Goal: Transaction & Acquisition: Purchase product/service

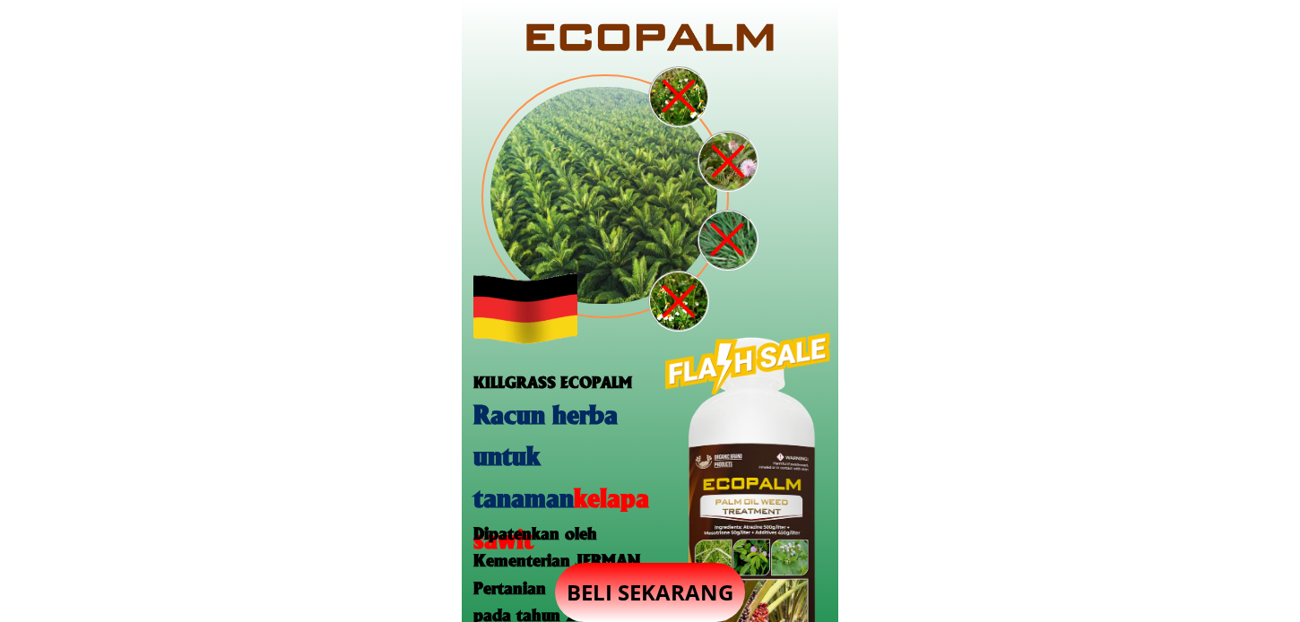
click at [641, 588] on p "BELI SEKARANG" at bounding box center [650, 592] width 190 height 59
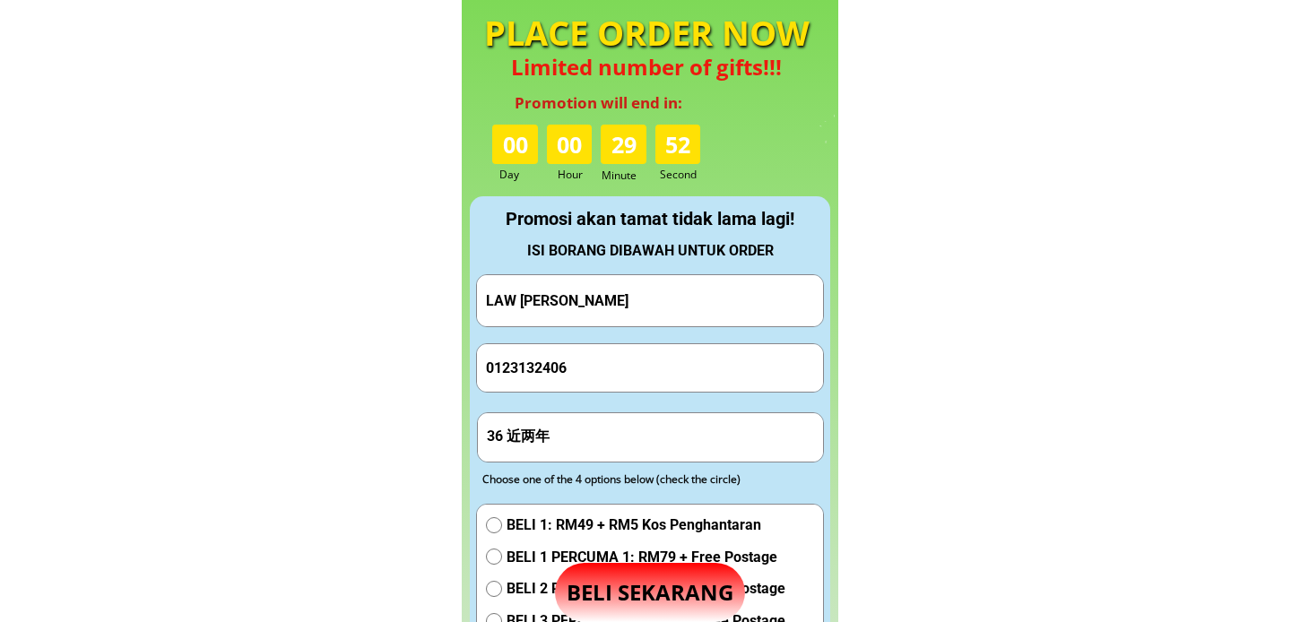
scroll to position [1675, 0]
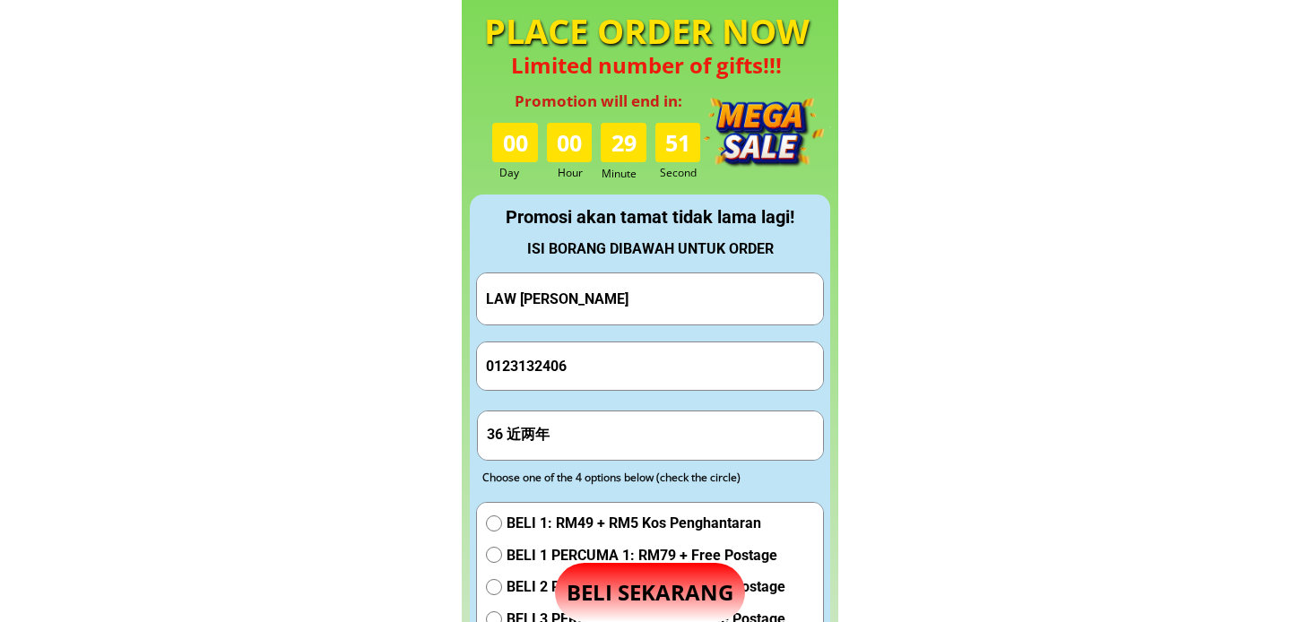
click at [614, 353] on input "0123132406" at bounding box center [649, 366] width 337 height 48
paste input "1165539245"
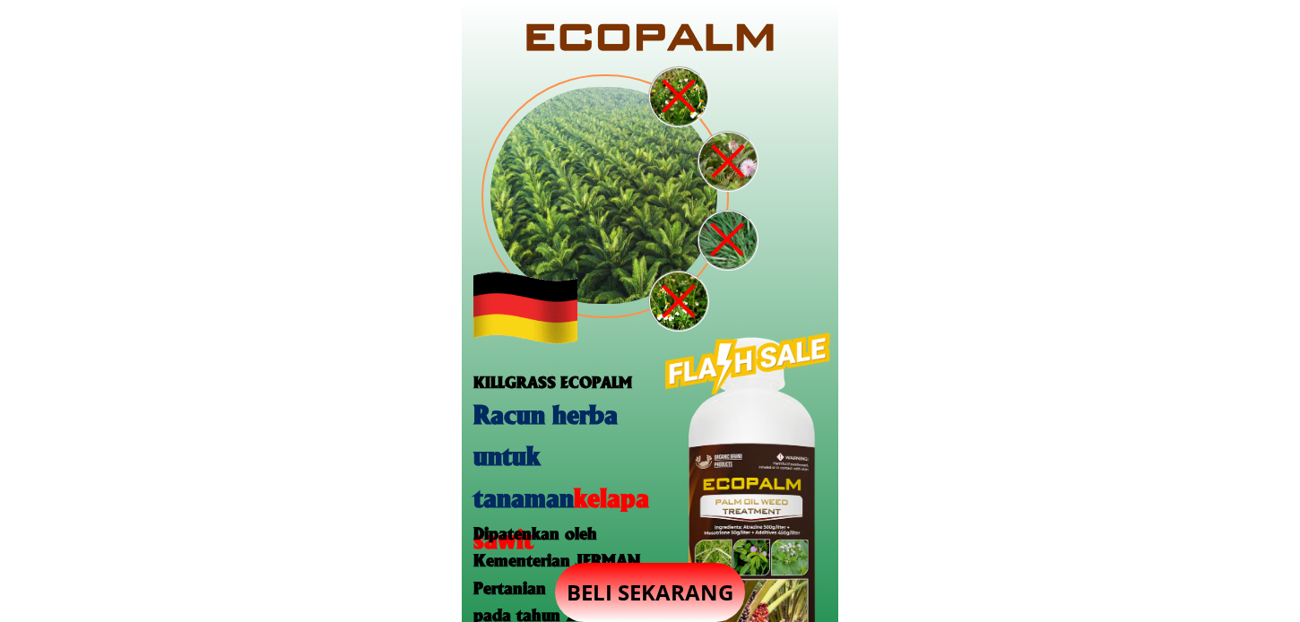
type input "1165539245"
click at [673, 584] on p "BELI SEKARANG" at bounding box center [650, 592] width 190 height 59
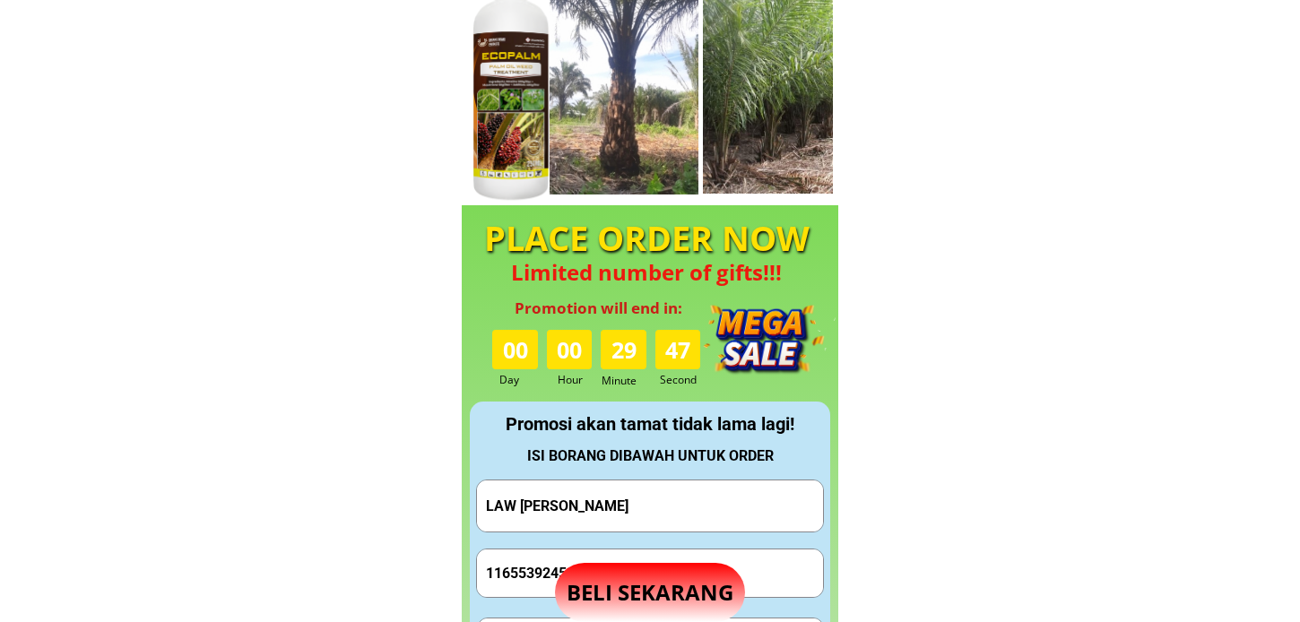
scroll to position [1675, 0]
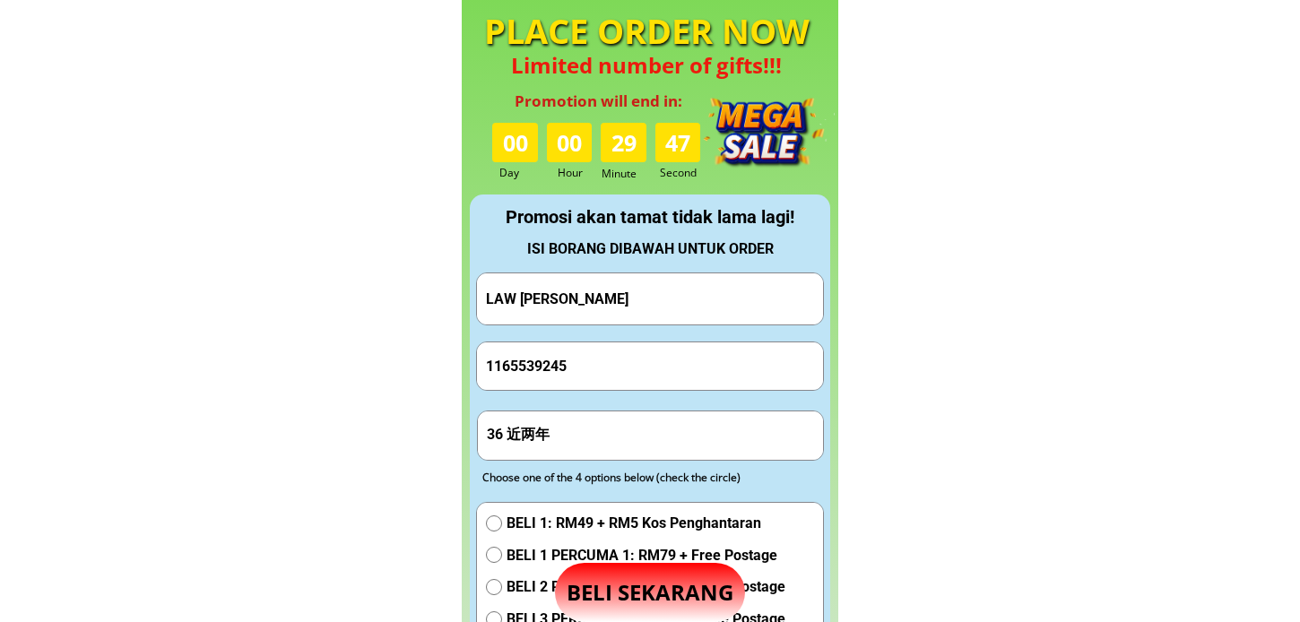
click at [594, 316] on input "LAW [PERSON_NAME]" at bounding box center [649, 298] width 337 height 51
click at [568, 298] on input "Hj Saharipanin" at bounding box center [649, 298] width 337 height 51
type input "[PERSON_NAME]"
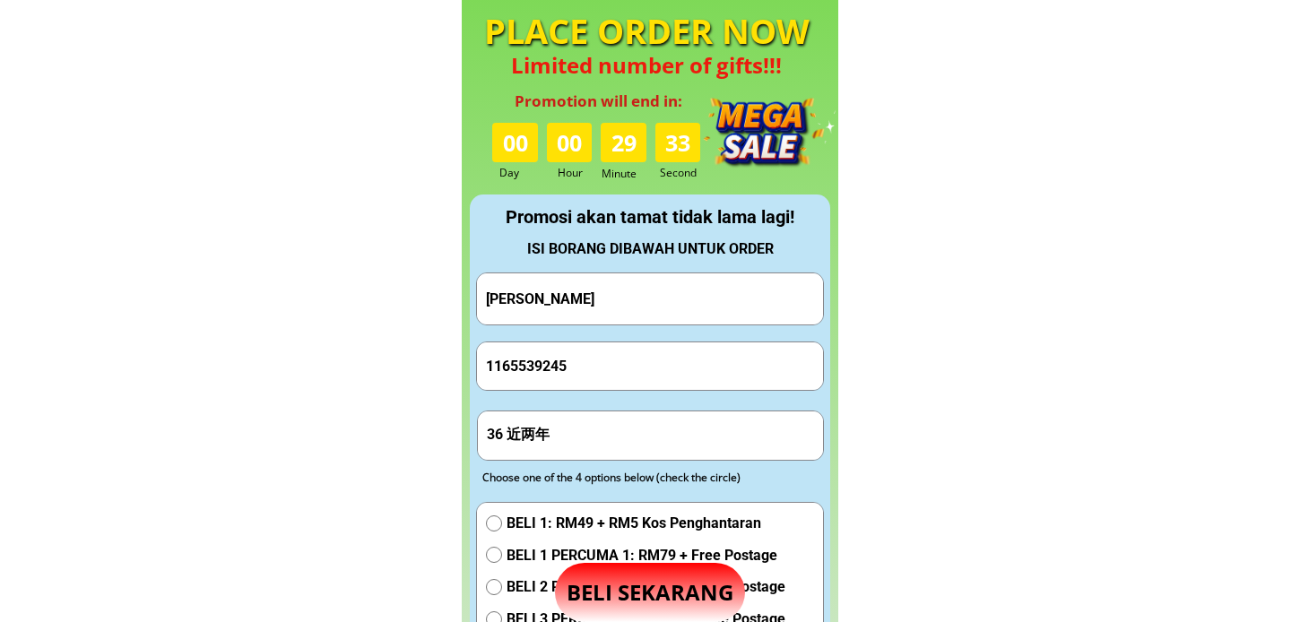
click at [628, 448] on input "36 近两年" at bounding box center [650, 436] width 337 height 48
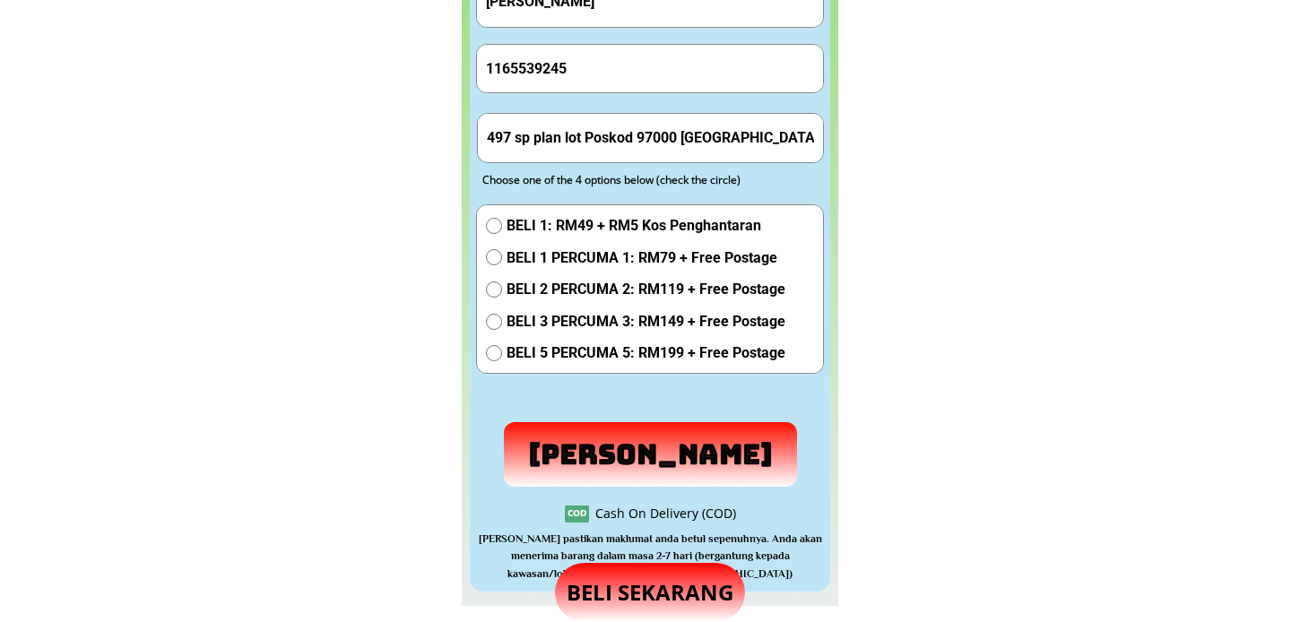
scroll to position [1974, 0]
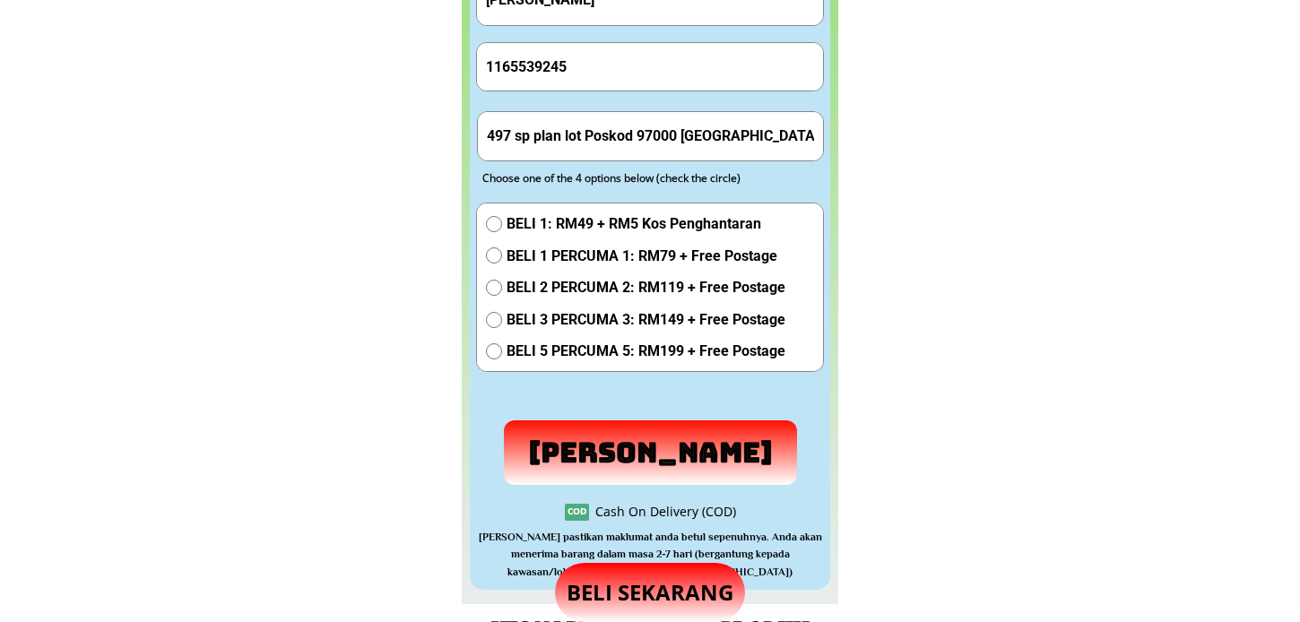
type input "497 sp plan lot Poskod 97000 [GEOGRAPHIC_DATA] [GEOGRAPHIC_DATA]"
drag, startPoint x: 596, startPoint y: 246, endPoint x: 599, endPoint y: 255, distance: 9.4
click at [596, 248] on span "BELI 1 PERCUMA 1: RM79 + Free Postage" at bounding box center [646, 256] width 279 height 23
radio input "true"
click at [637, 446] on p "[PERSON_NAME]" at bounding box center [651, 453] width 308 height 68
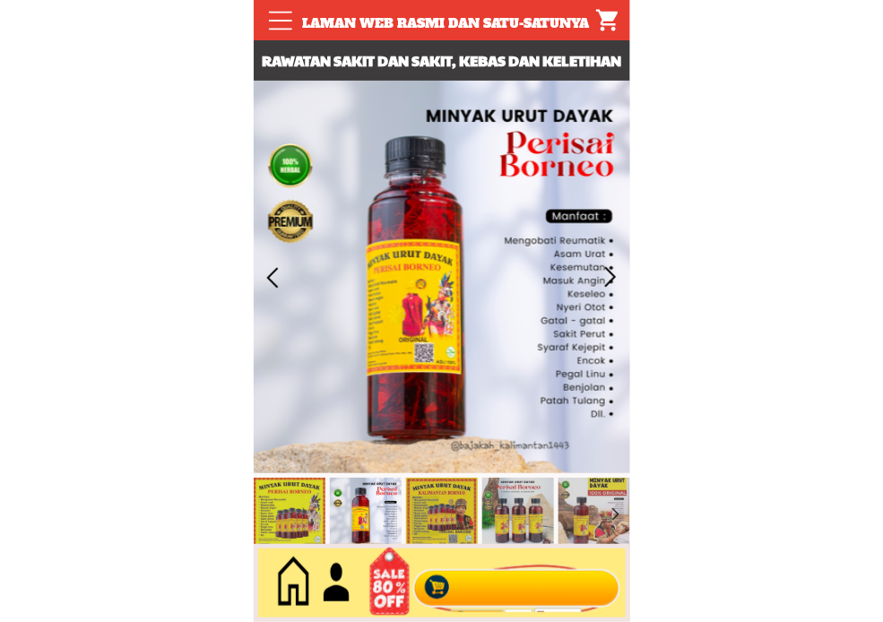
click at [538, 581] on div at bounding box center [516, 583] width 217 height 59
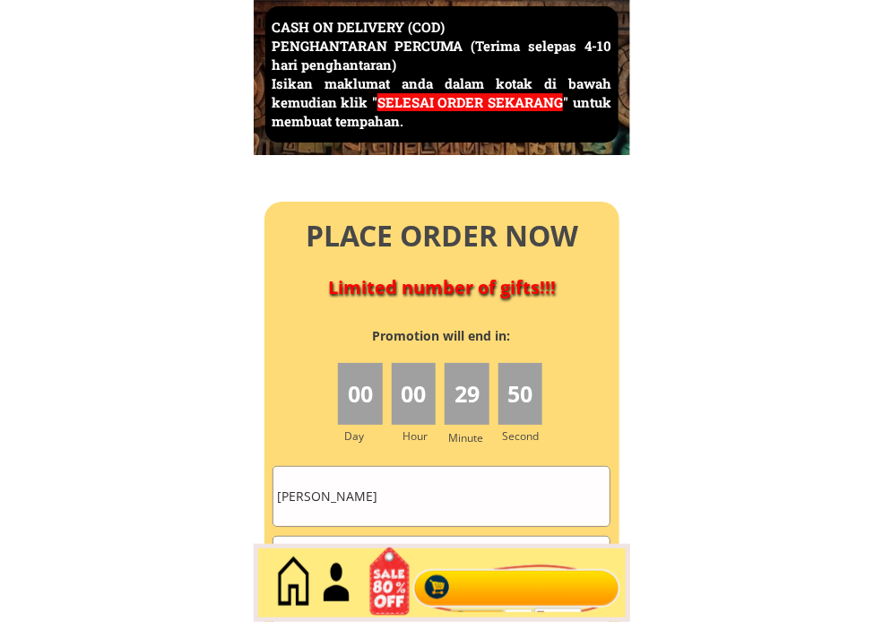
scroll to position [7977, 0]
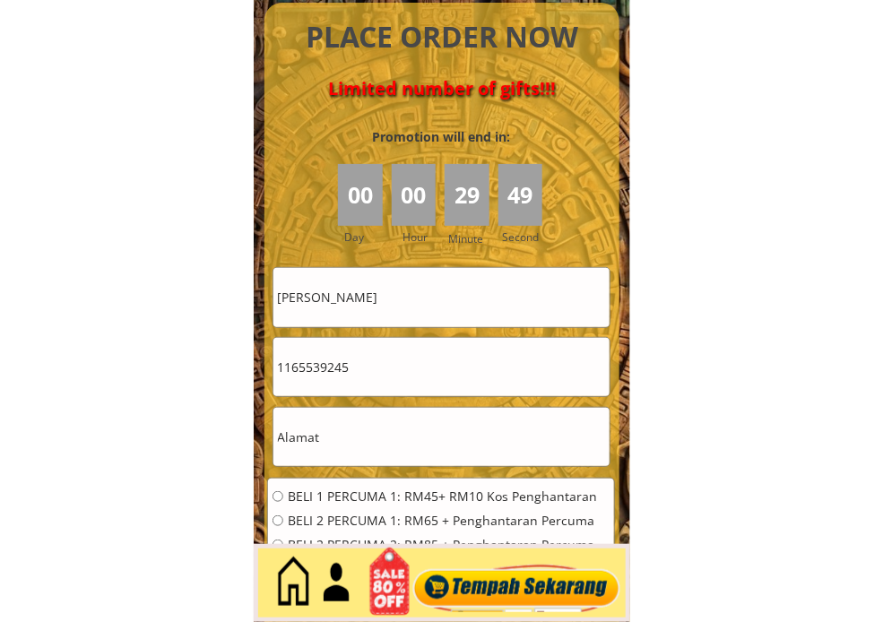
click at [402, 306] on input "[PERSON_NAME]" at bounding box center [441, 297] width 336 height 58
paste input "mazlah manap"
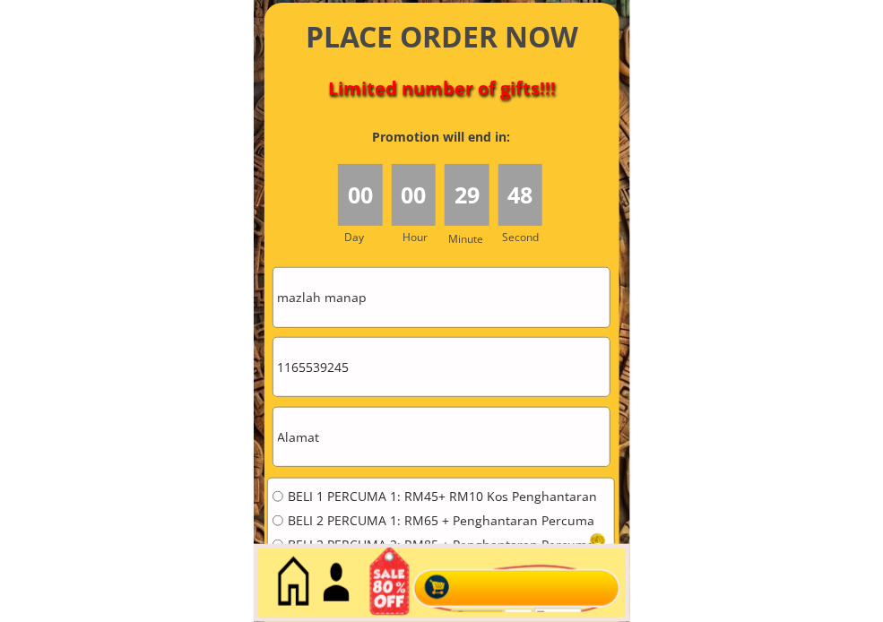
type input "mazlah manap"
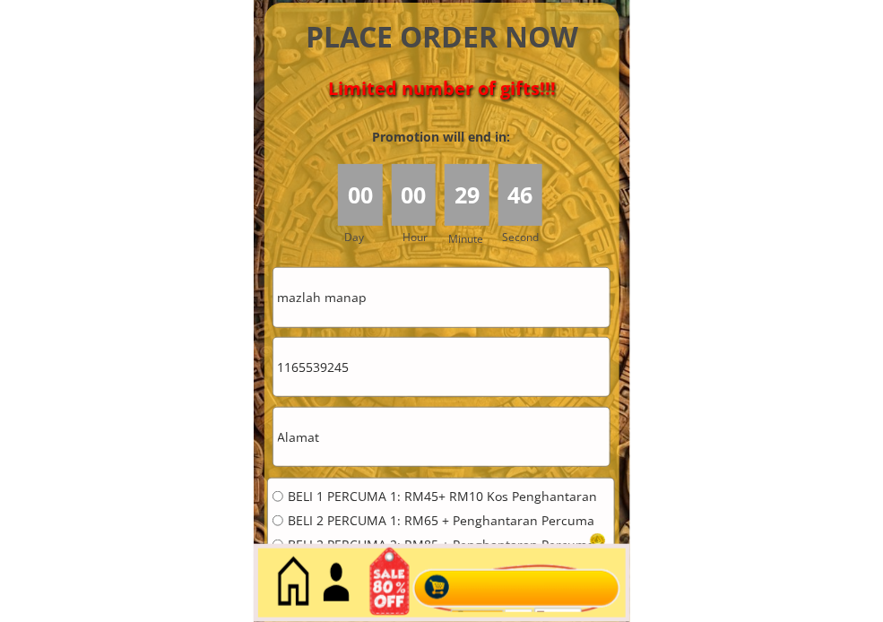
click at [386, 363] on input "1165539245" at bounding box center [441, 367] width 336 height 58
paste input "010258833"
type input "0102588335"
click at [437, 437] on input "text" at bounding box center [441, 437] width 336 height 58
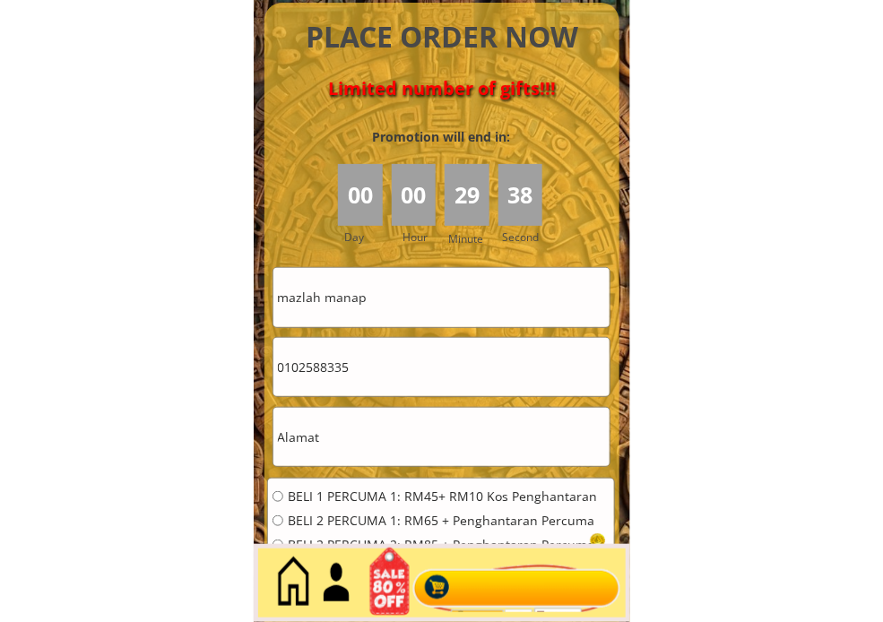
click at [437, 435] on input "text" at bounding box center [441, 437] width 336 height 58
paste input "Kuala Lumpur, 14, Malaysia"
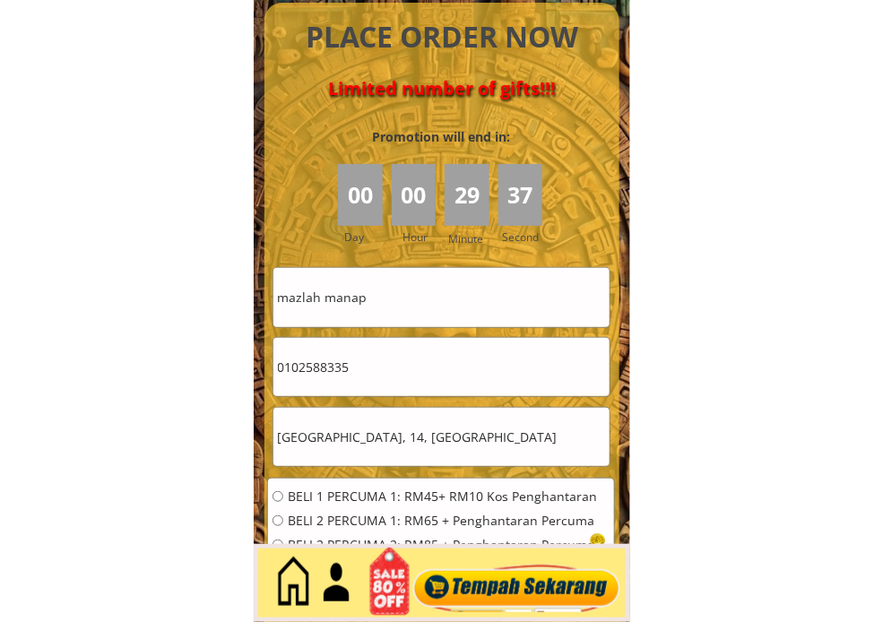
type input "Kuala Lumpur, 14, Malaysia"
click at [408, 493] on span "BELI 1 PERCUMA 1: RM45+ RM10 Kos Penghantaran" at bounding box center [445, 496] width 314 height 13
radio input "true"
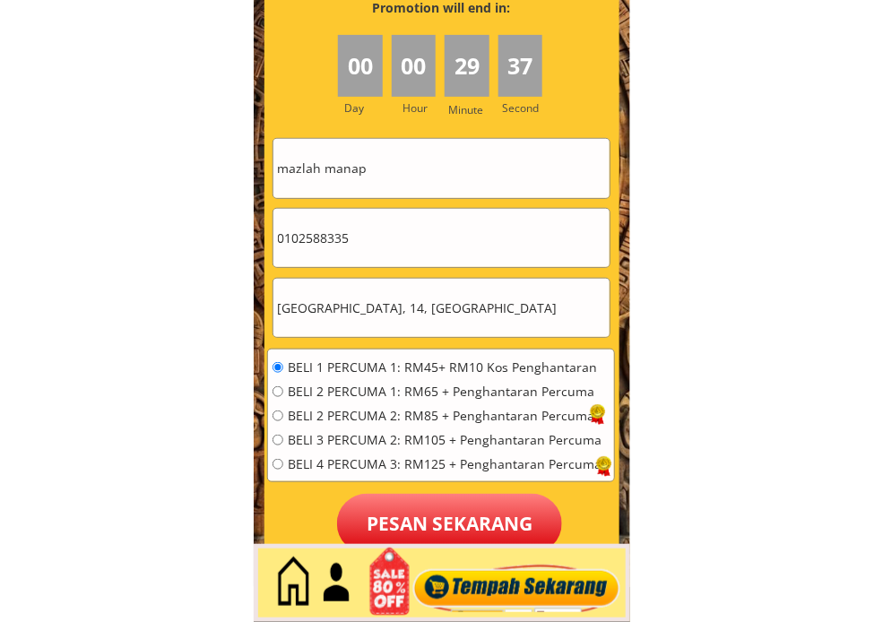
scroll to position [8277, 0]
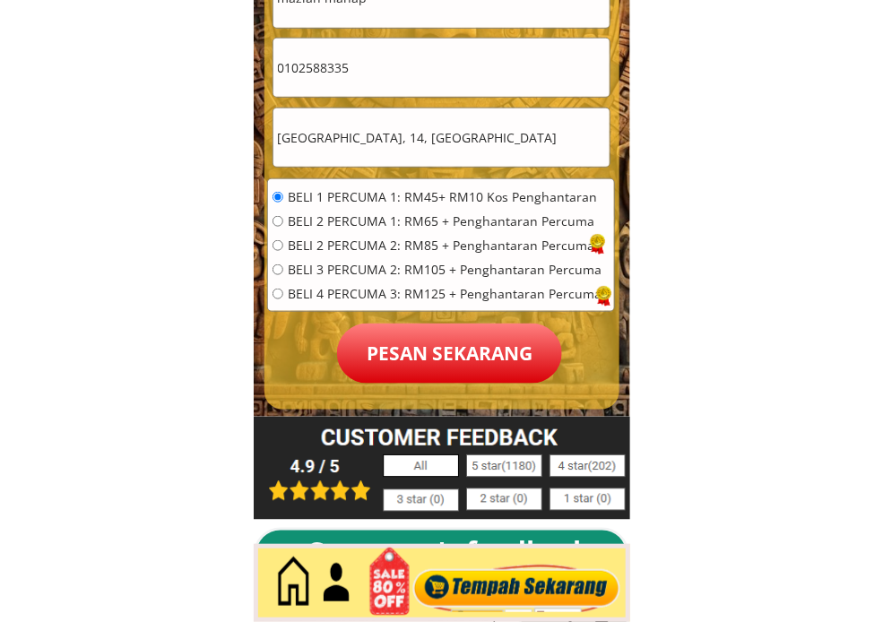
click at [458, 351] on p "Pesan sekarang" at bounding box center [449, 354] width 225 height 60
